Goal: Task Accomplishment & Management: Complete application form

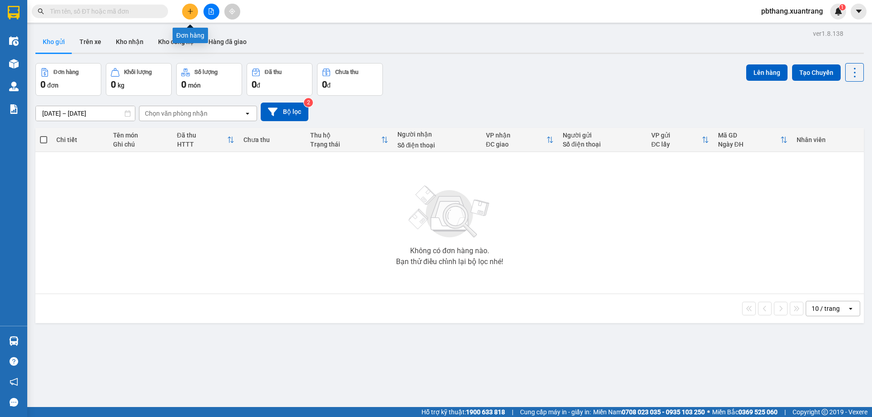
click at [191, 16] on button at bounding box center [190, 12] width 16 height 16
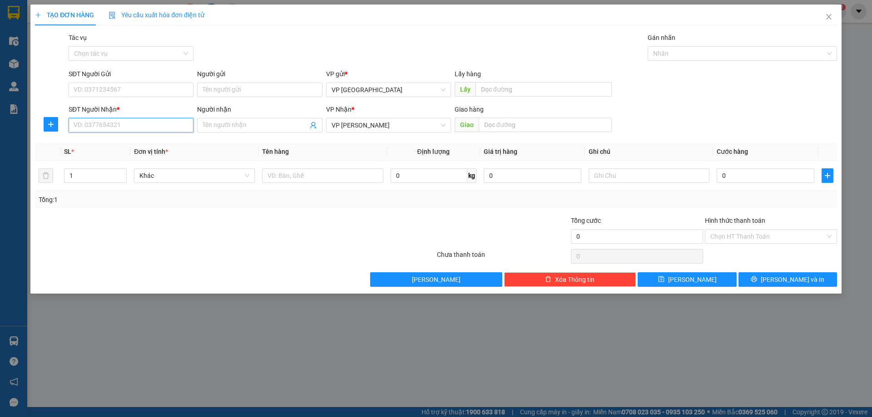
click at [128, 124] on input "SĐT Người Nhận *" at bounding box center [131, 125] width 125 height 15
type input "0876092345"
click at [739, 182] on input "0" at bounding box center [766, 176] width 98 height 15
type input "5"
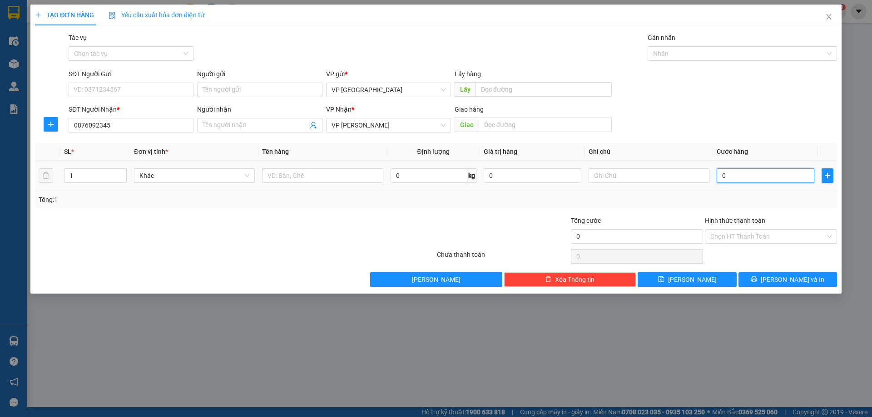
type input "5"
type input "0"
type input "01"
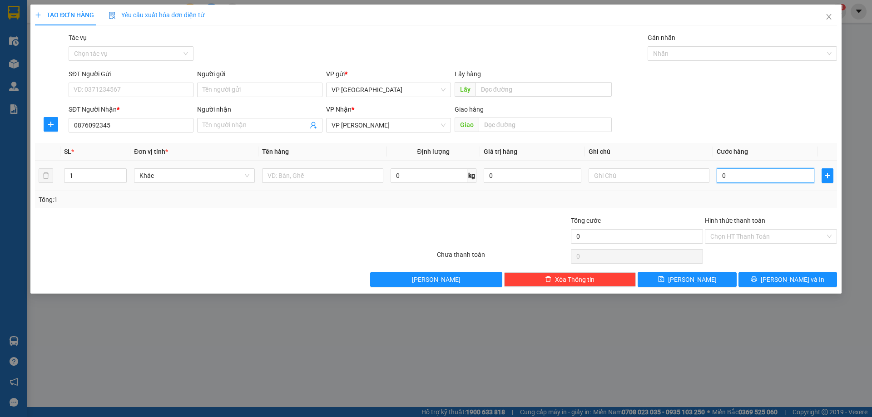
type input "1"
type input "015"
type input "15"
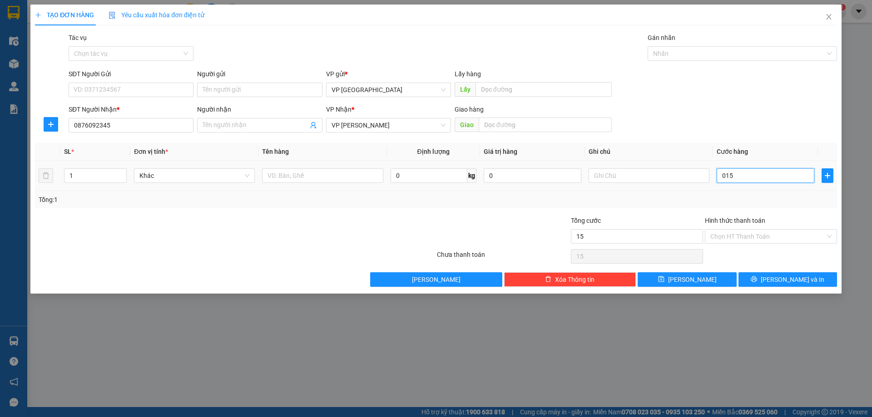
type input "0.150"
type input "150"
type input "01.500"
type input "1.500"
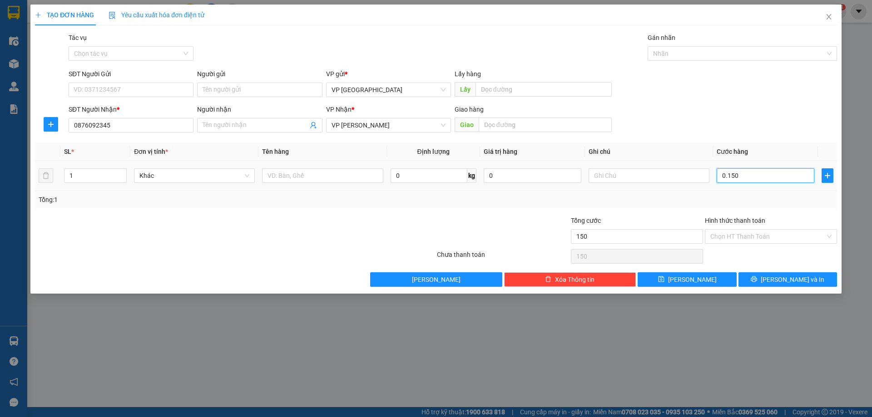
type input "1.500"
type input "015.000"
type input "15.000"
type input "0.150.000"
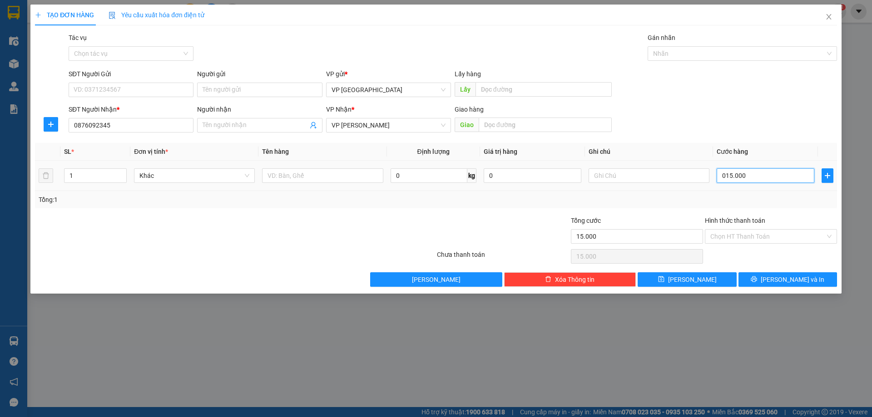
type input "150.000"
click at [107, 179] on input "1" at bounding box center [96, 176] width 62 height 14
drag, startPoint x: 107, startPoint y: 179, endPoint x: 323, endPoint y: 435, distance: 334.6
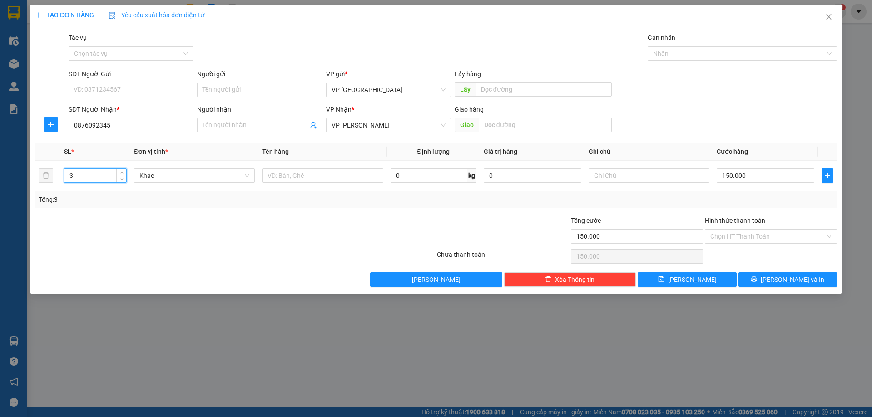
click at [323, 417] on html "Kết quả tìm kiếm ( 0 ) Bộ lọc Gửi 3 ngày gần nhất No Data pbthang.xuantrang 1 Đ…" at bounding box center [436, 208] width 872 height 417
type input "3"
click at [801, 278] on span "Lưu và In" at bounding box center [793, 280] width 64 height 10
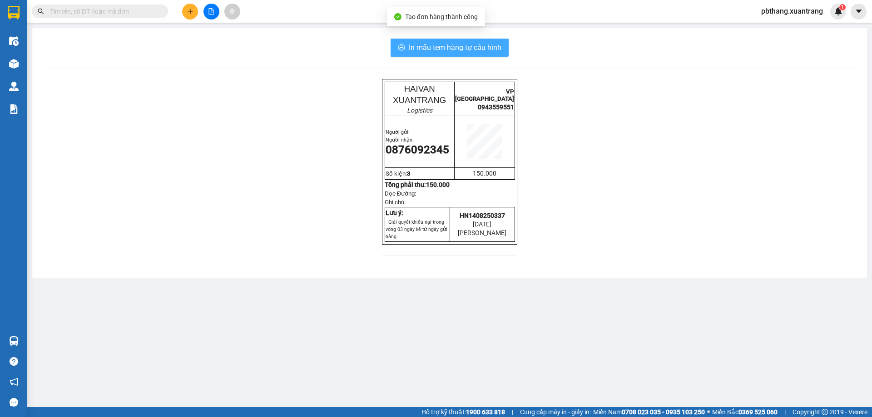
click at [419, 45] on span "In mẫu tem hàng tự cấu hình" at bounding box center [455, 47] width 93 height 11
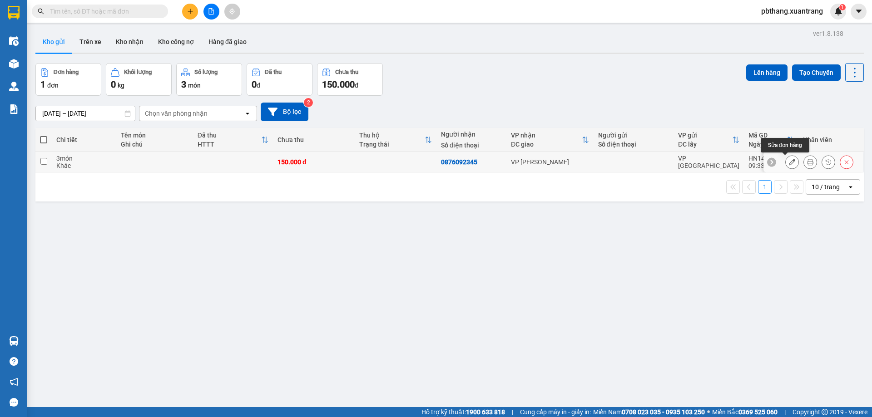
click at [789, 159] on icon at bounding box center [792, 162] width 6 height 6
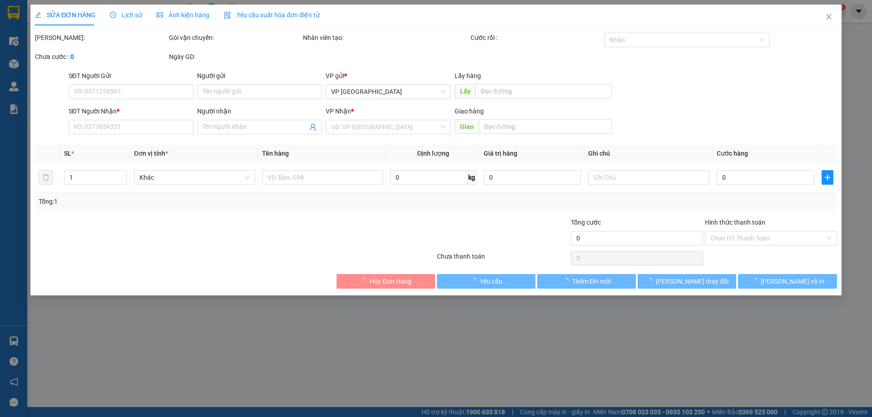
type input "0876092345"
type input "150.000"
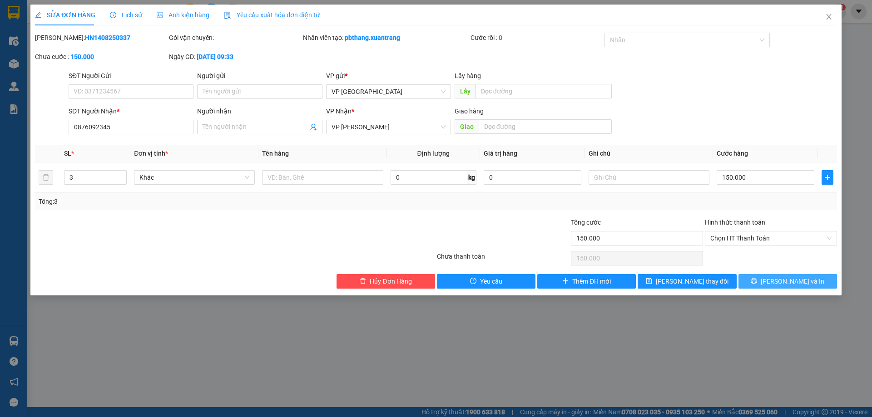
click at [779, 281] on button "Lưu và In" at bounding box center [788, 281] width 99 height 15
